Goal: Find specific page/section: Find specific page/section

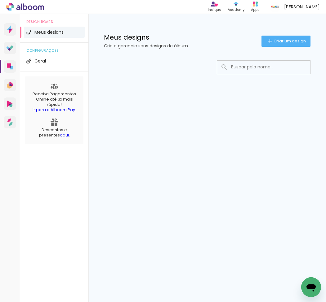
type input "iNtrikcAm3y4suNLE"
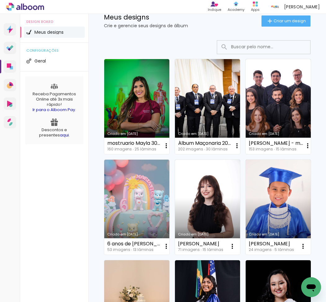
scroll to position [20, 0]
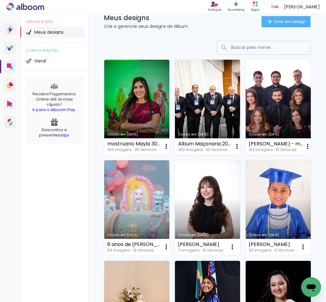
click at [263, 48] on input at bounding box center [272, 47] width 88 height 13
paste input "iNtrikcAm3y4suNLE"
type input "iNtrikcAm3y4suNLE"
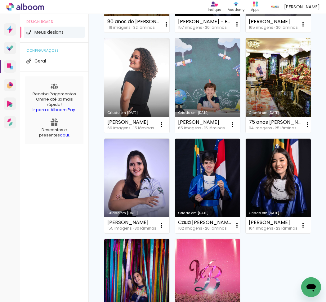
scroll to position [747, 0]
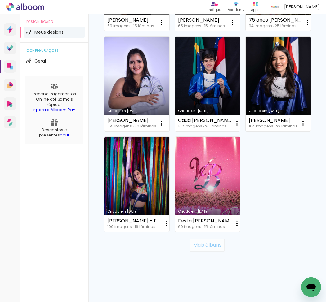
click at [0, 0] on slot "Mais álbuns" at bounding box center [0, 0] width 0 height 0
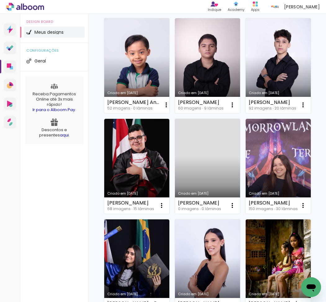
scroll to position [1553, 0]
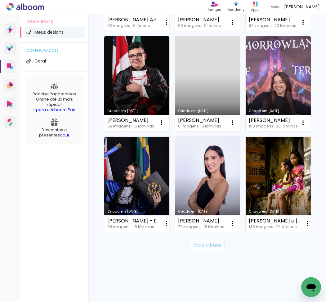
click at [204, 249] on paper-button "Mais álbuns" at bounding box center [207, 245] width 34 height 12
